Goal: Information Seeking & Learning: Learn about a topic

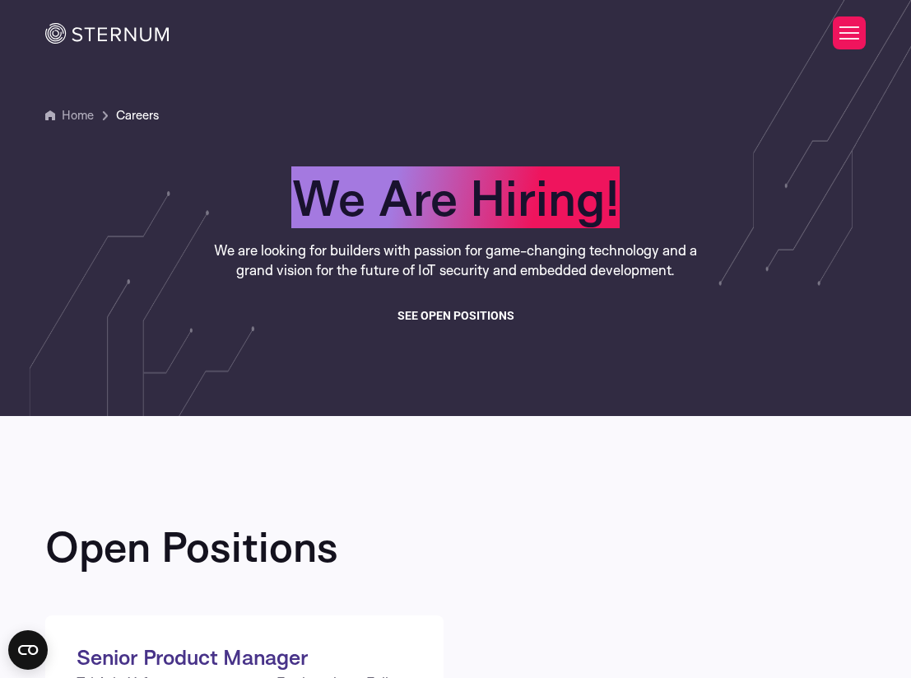
click at [121, 32] on img at bounding box center [106, 33] width 123 height 21
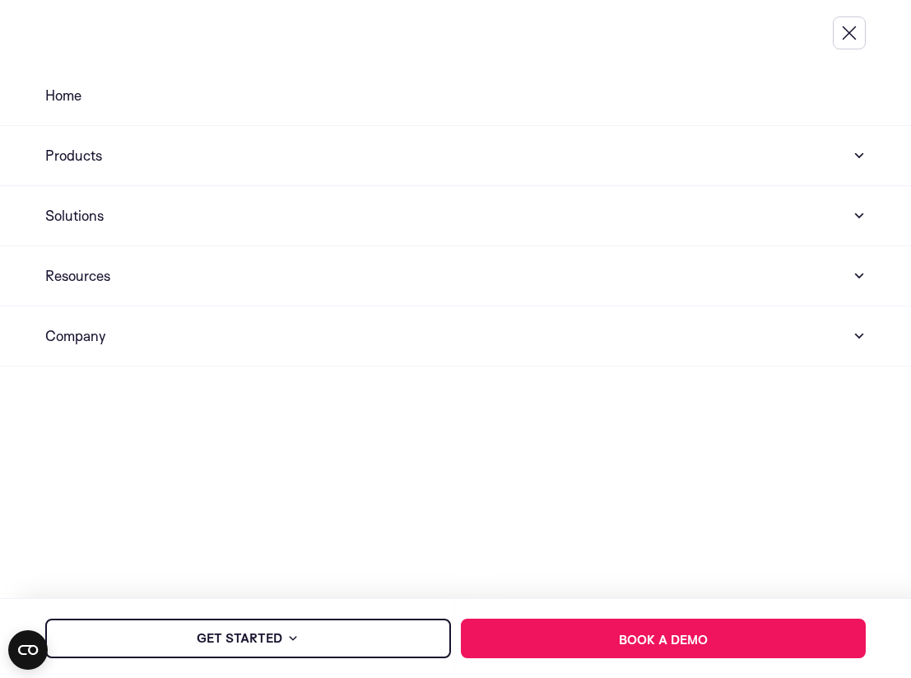
click at [851, 42] on button "Toggle Menu" at bounding box center [849, 32] width 33 height 33
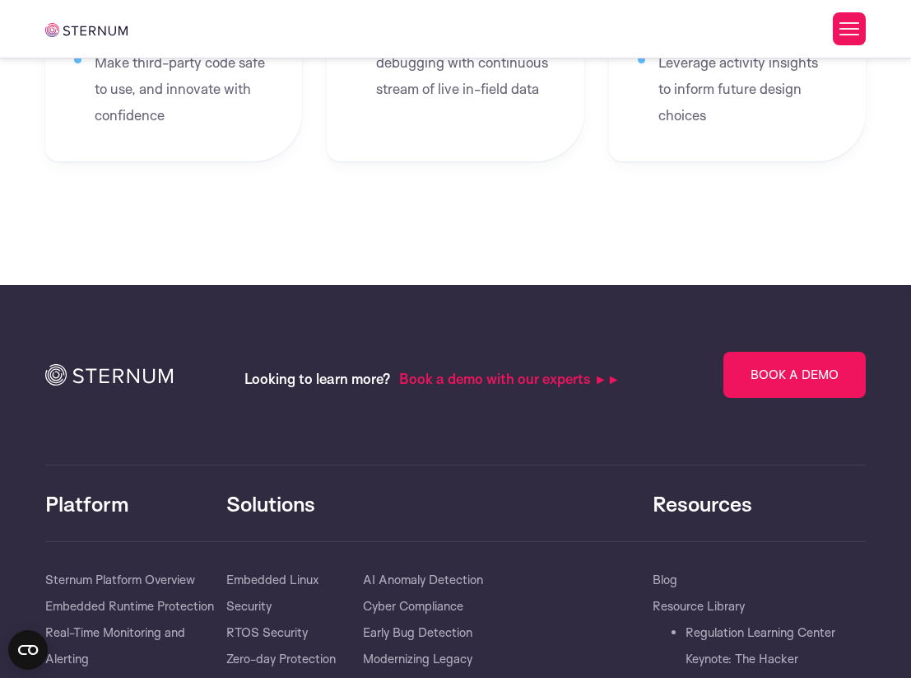
scroll to position [3641, 0]
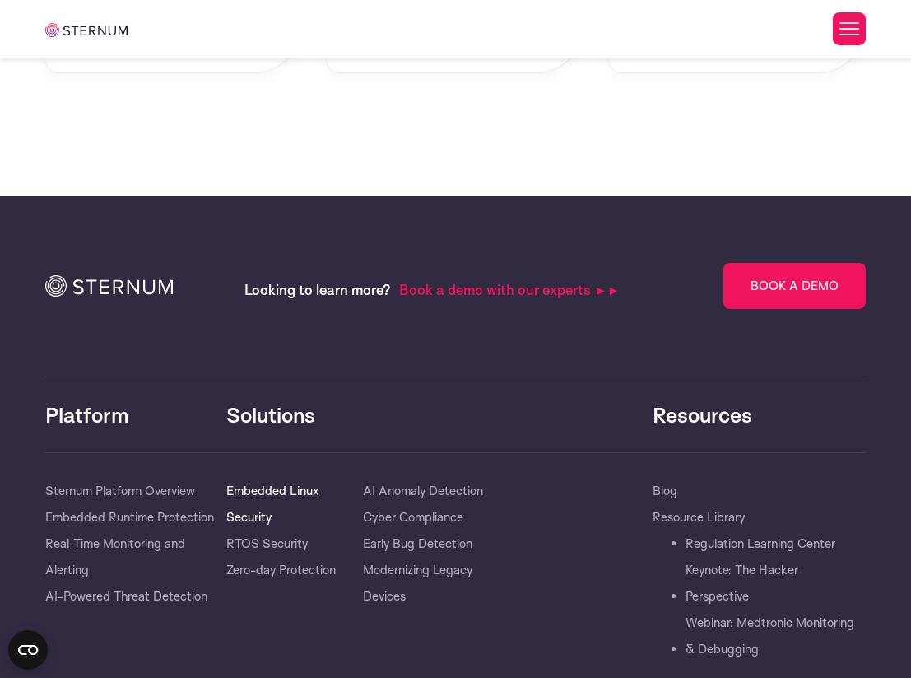
click at [263, 483] on link "Embedded Linux Security" at bounding box center [294, 504] width 137 height 53
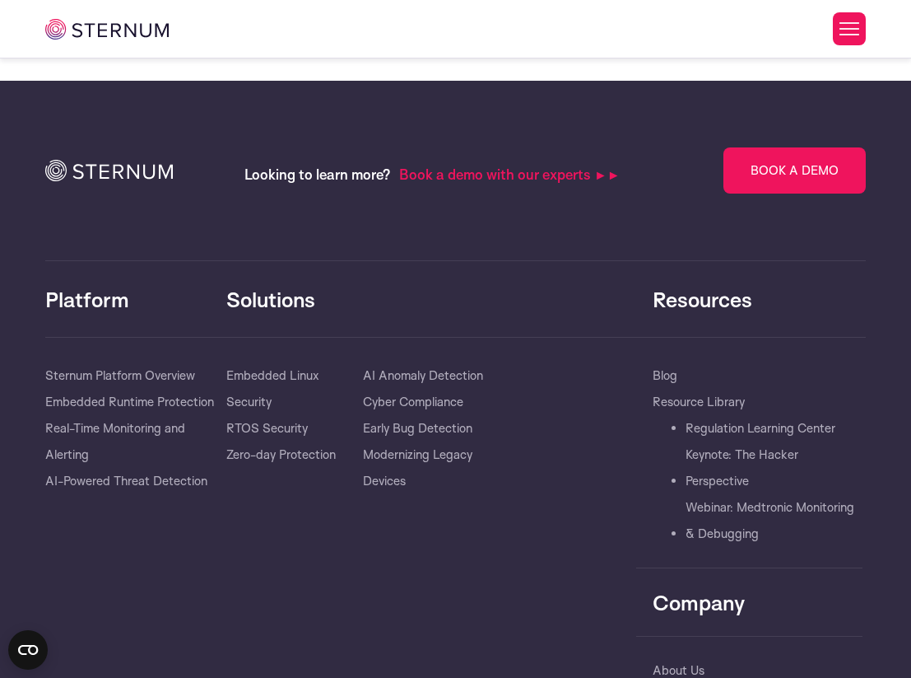
scroll to position [3707, 0]
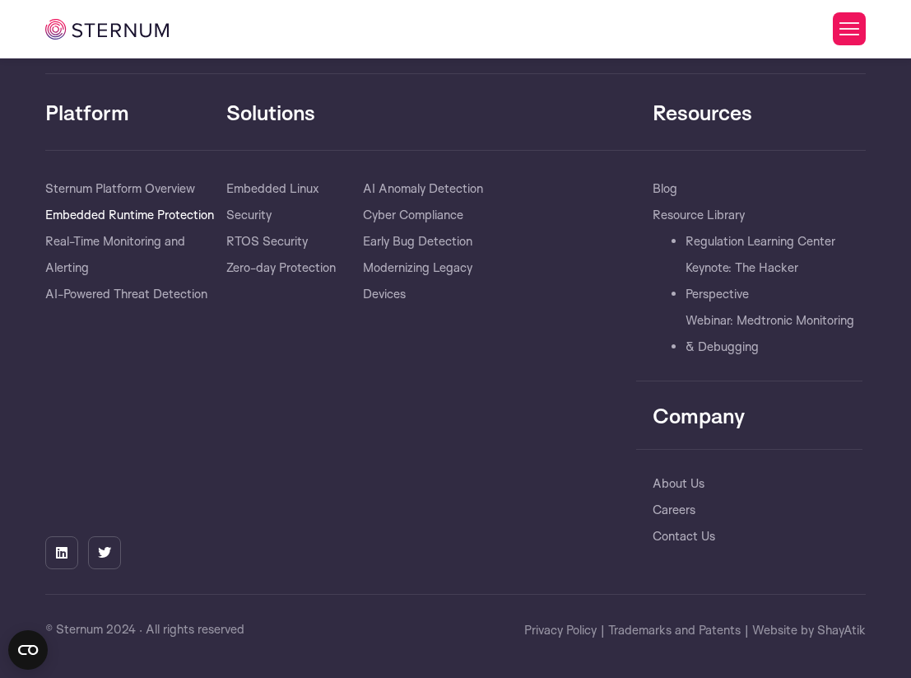
click at [142, 212] on link "Embedded Runtime Protection" at bounding box center [129, 215] width 169 height 26
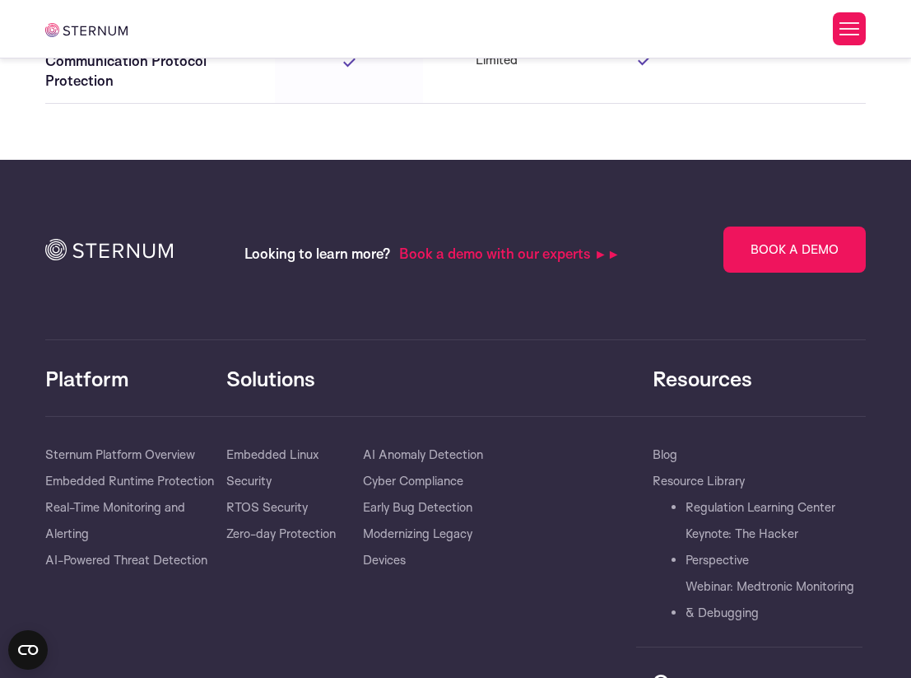
scroll to position [4914, 0]
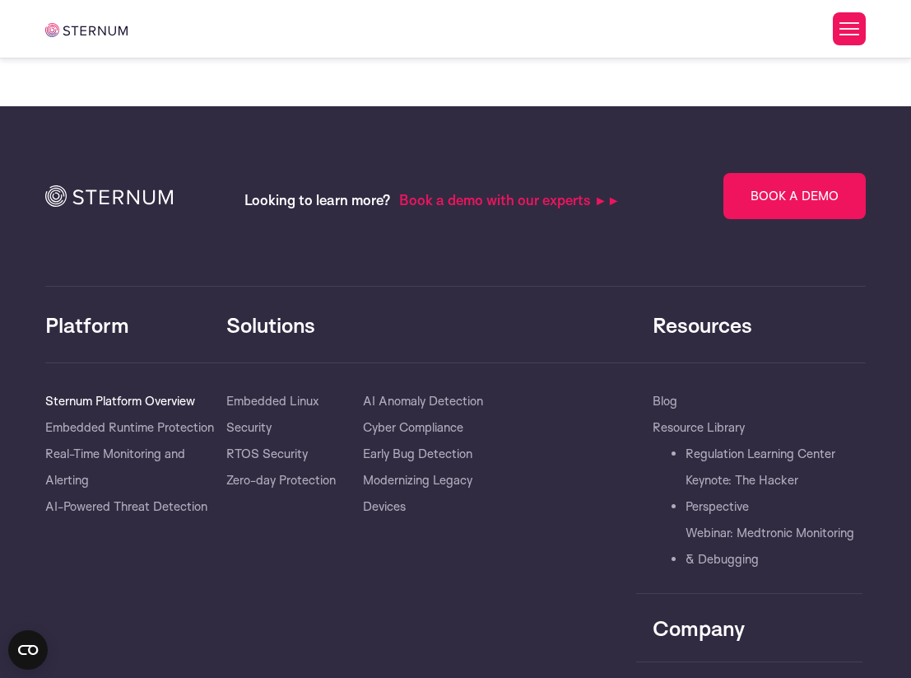
click at [162, 404] on link "Sternum Platform Overview" at bounding box center [120, 401] width 150 height 26
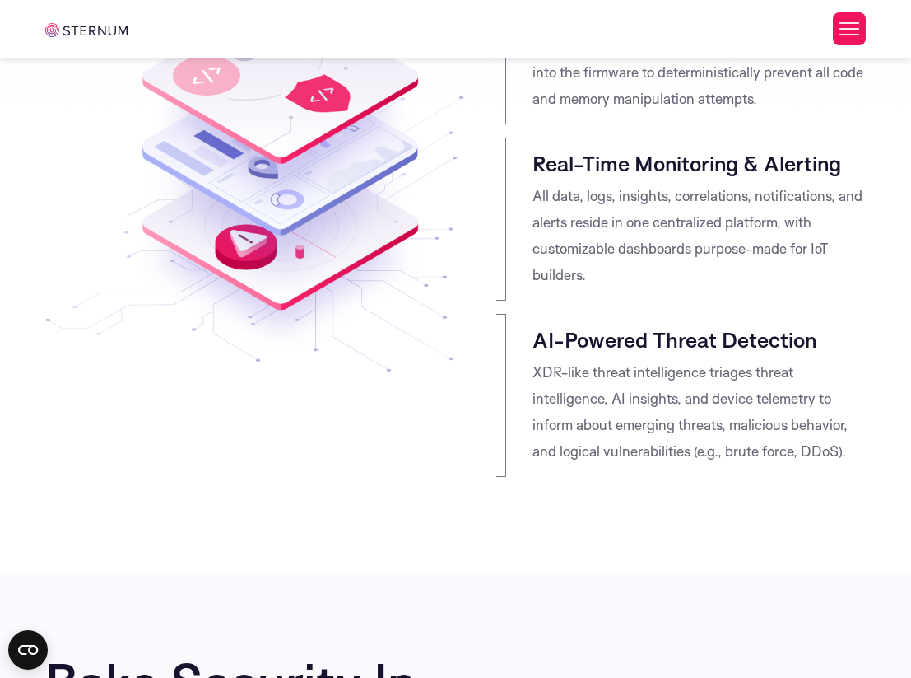
scroll to position [275, 0]
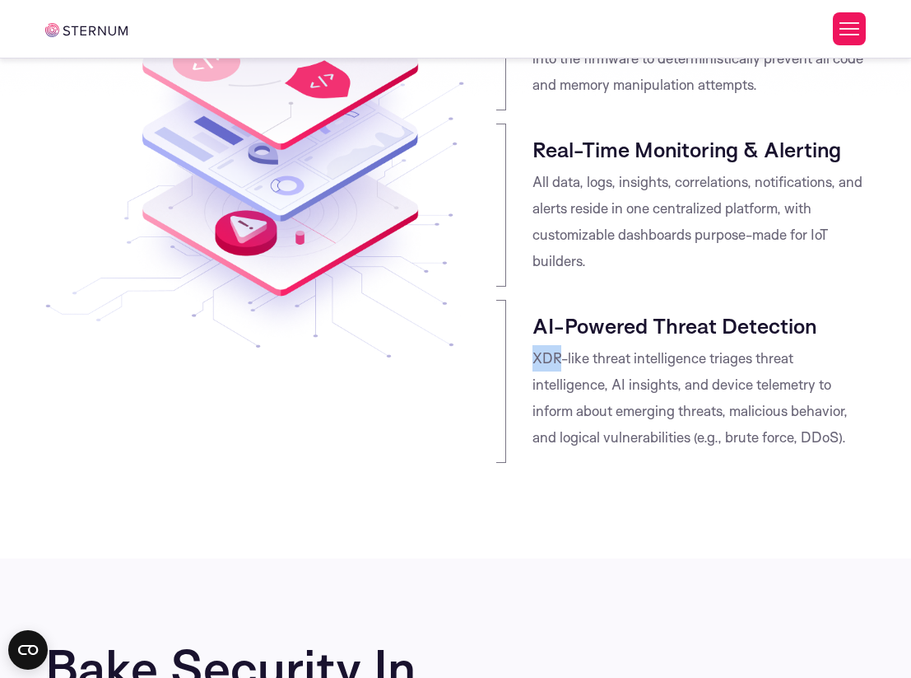
drag, startPoint x: 531, startPoint y: 360, endPoint x: 564, endPoint y: 360, distance: 32.9
click at [564, 360] on div "AI-Powered Threat Detection XDR-like threat intelligence triages threat intelli…" at bounding box center [680, 381] width 369 height 163
copy p "XDR"
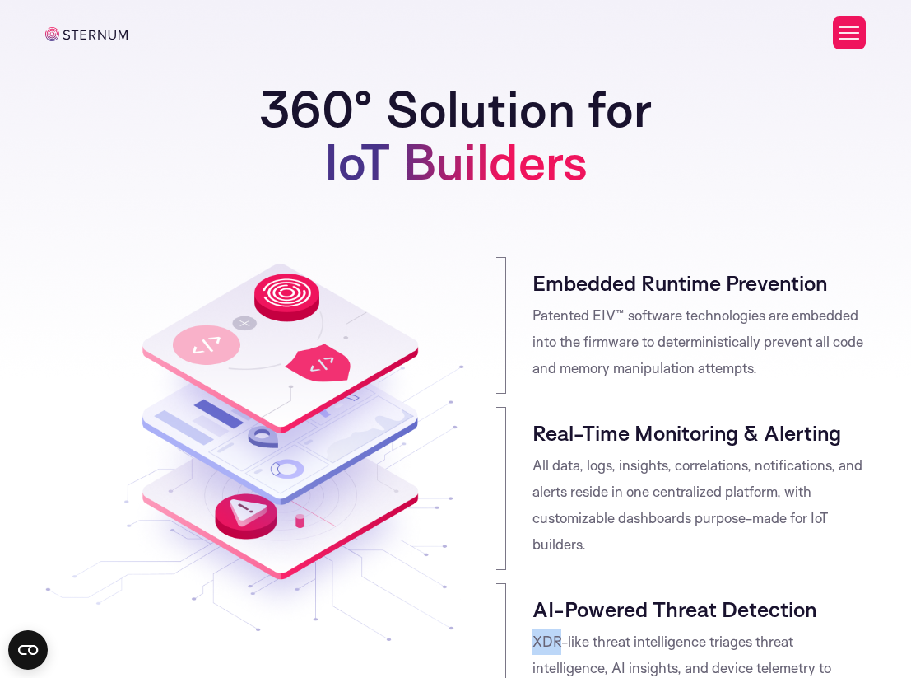
scroll to position [0, 0]
click at [853, 27] on button "Toggle Menu" at bounding box center [849, 32] width 33 height 33
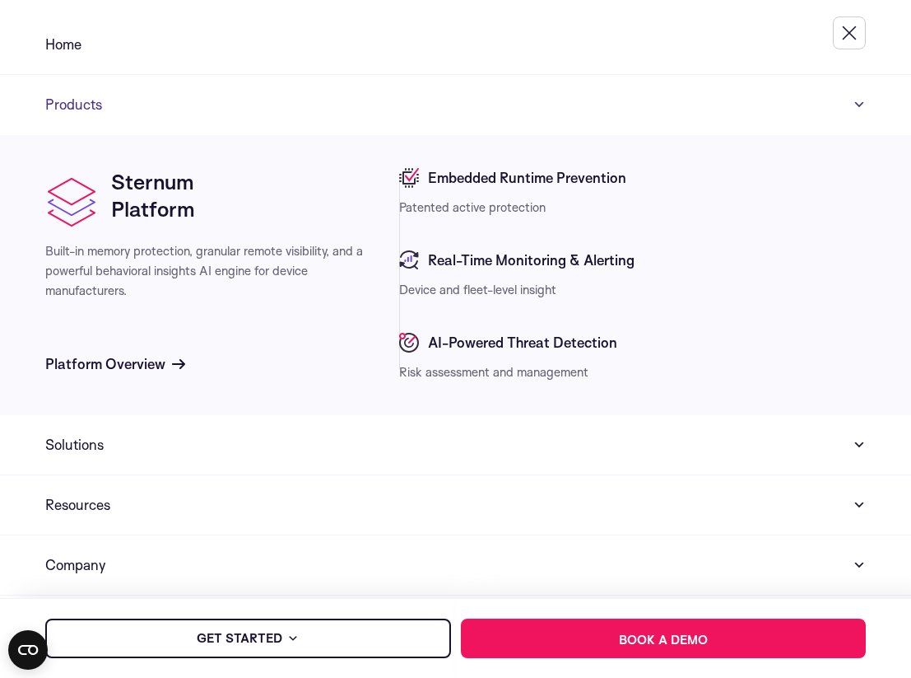
scroll to position [51, 0]
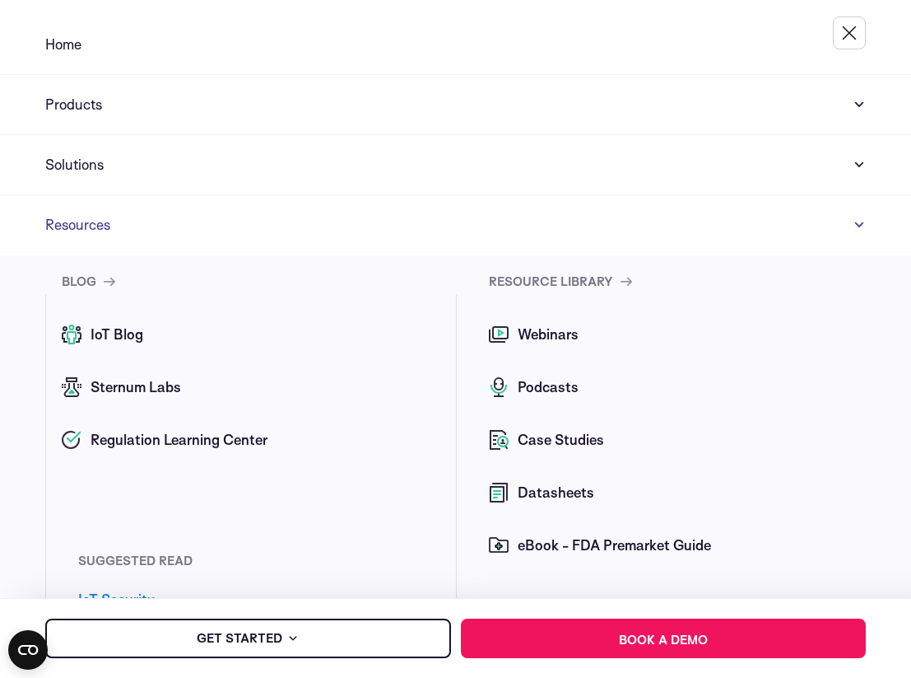
click at [128, 379] on span "Sternum Labs" at bounding box center [133, 387] width 95 height 20
